Goal: Register for event/course

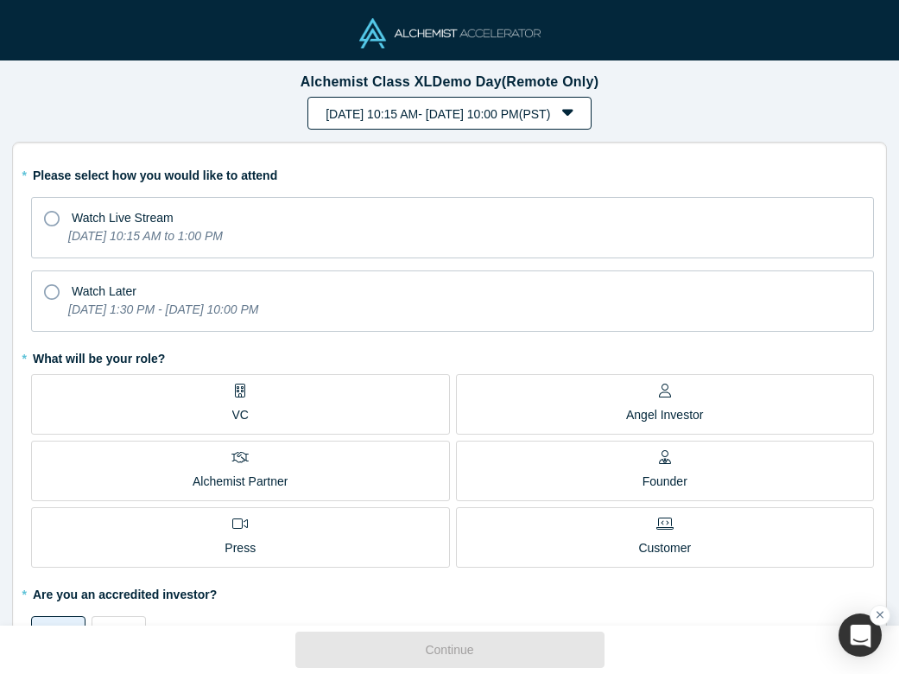
click at [592, 116] on button "[DATE] 10:15 AM - [DATE] 10:00 PM ( PST )" at bounding box center [449, 113] width 284 height 33
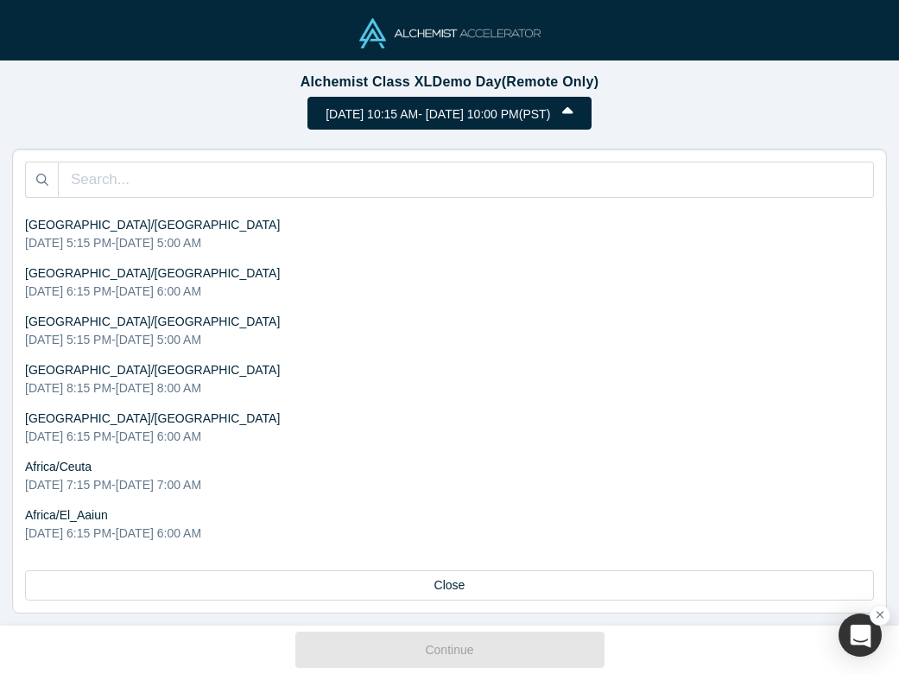
scroll to position [4256, 0]
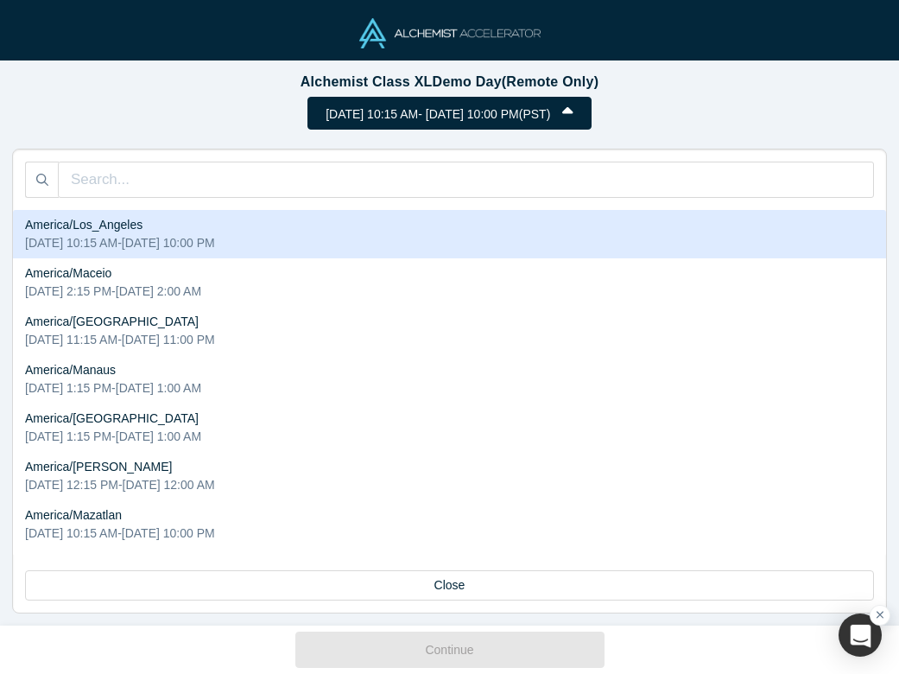
click at [766, 105] on div "[DATE] 10:15 AM - [DATE] 10:00 PM ( PST )" at bounding box center [449, 119] width 875 height 45
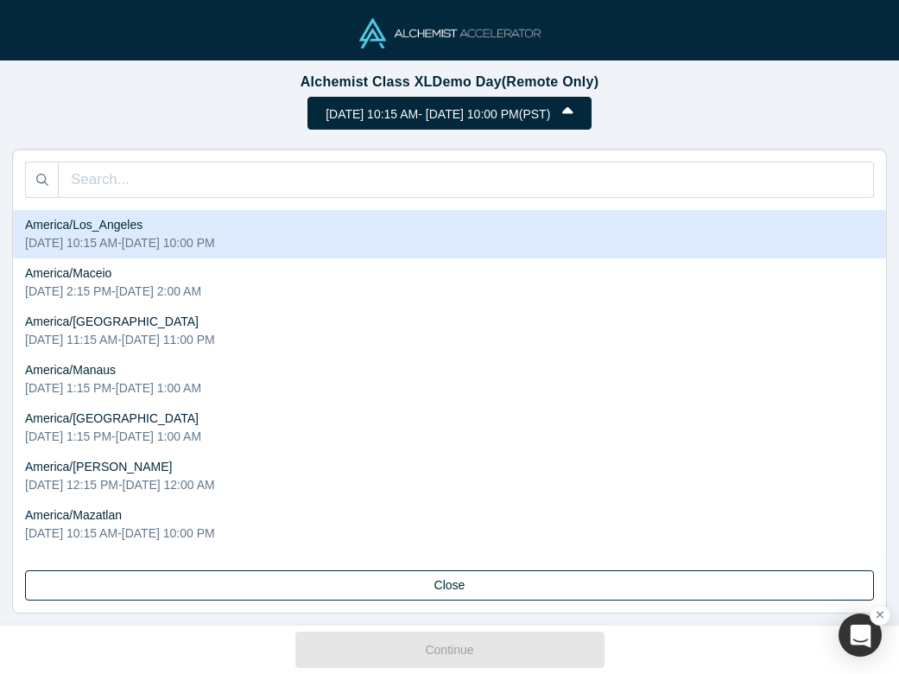
click at [514, 585] on button "Close" at bounding box center [449, 585] width 849 height 30
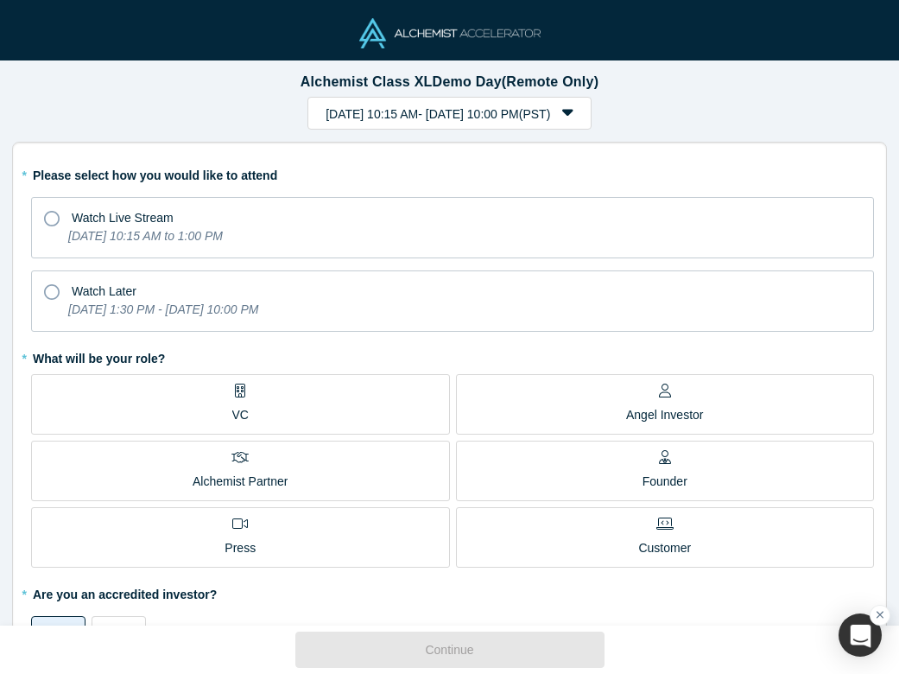
scroll to position [0, 0]
